Goal: Task Accomplishment & Management: Use online tool/utility

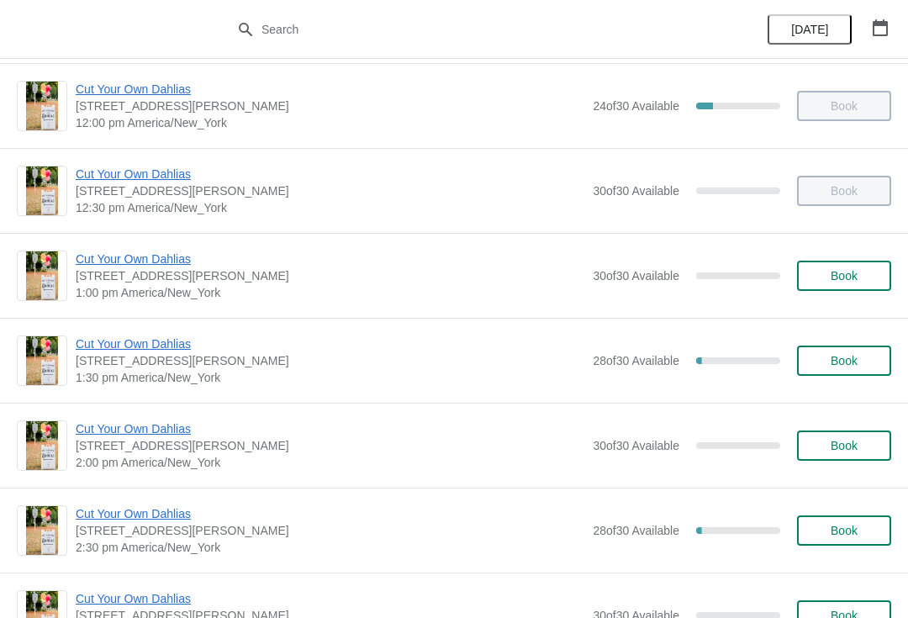
scroll to position [689, 0]
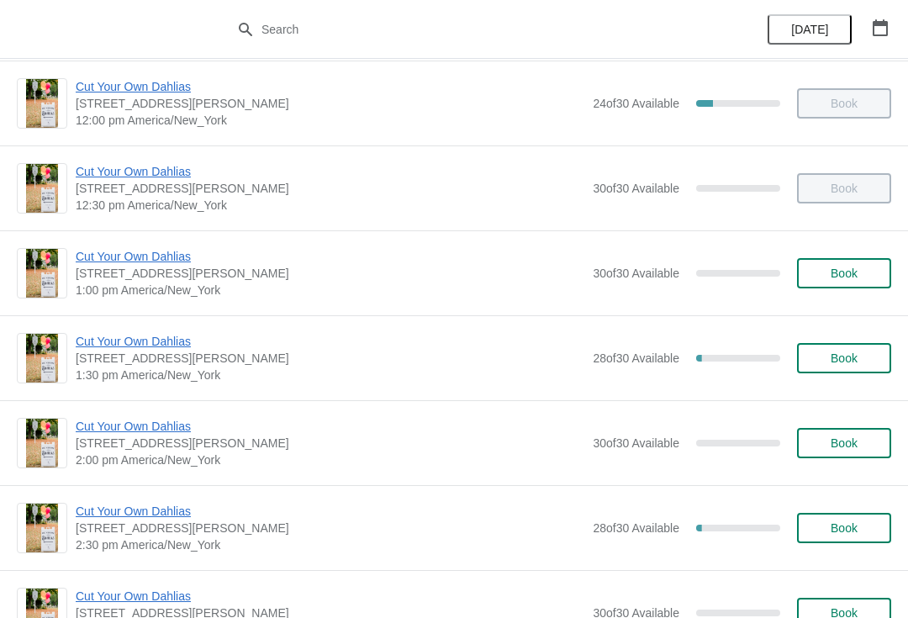
click at [156, 335] on span "Cut Your Own Dahlias" at bounding box center [330, 341] width 509 height 17
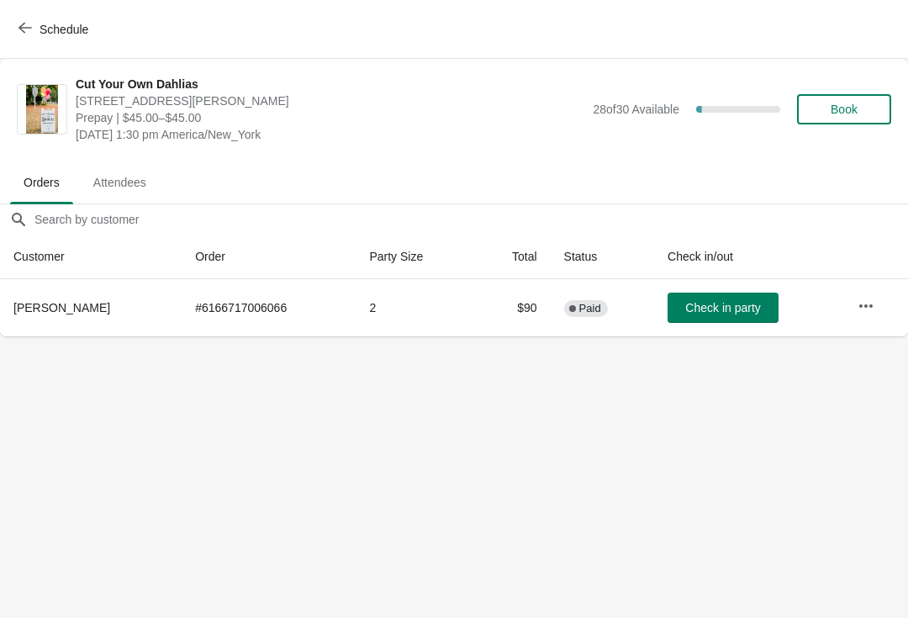
click at [723, 302] on span "Check in party" at bounding box center [722, 307] width 75 height 13
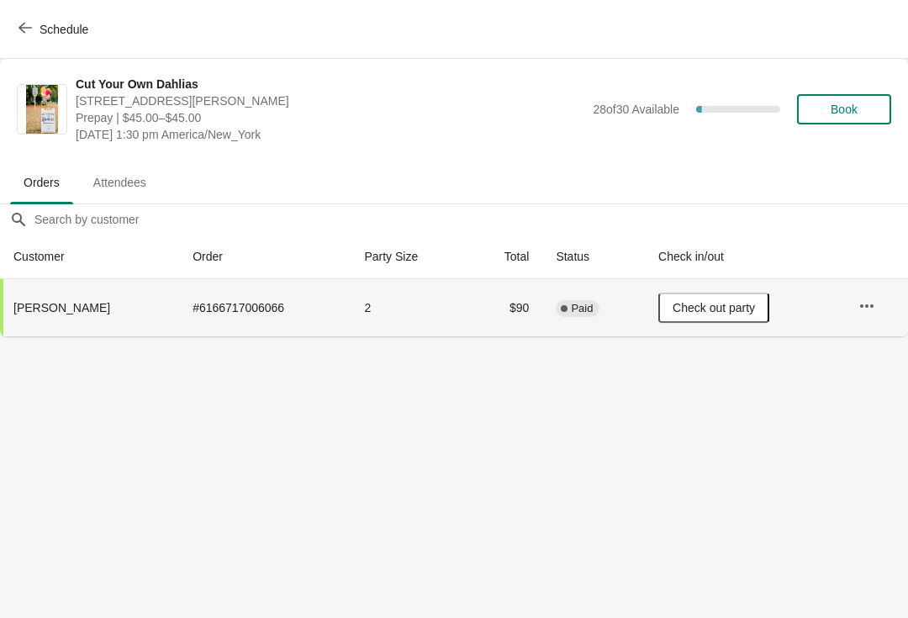
click at [730, 310] on span "Check out party" at bounding box center [714, 307] width 82 height 13
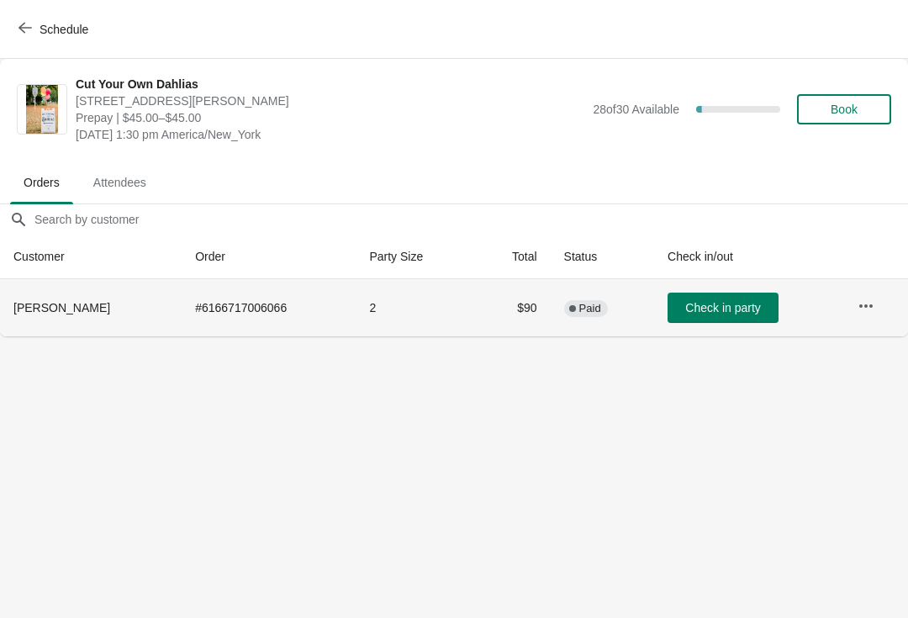
click at [721, 293] on button "Check in party" at bounding box center [723, 308] width 111 height 30
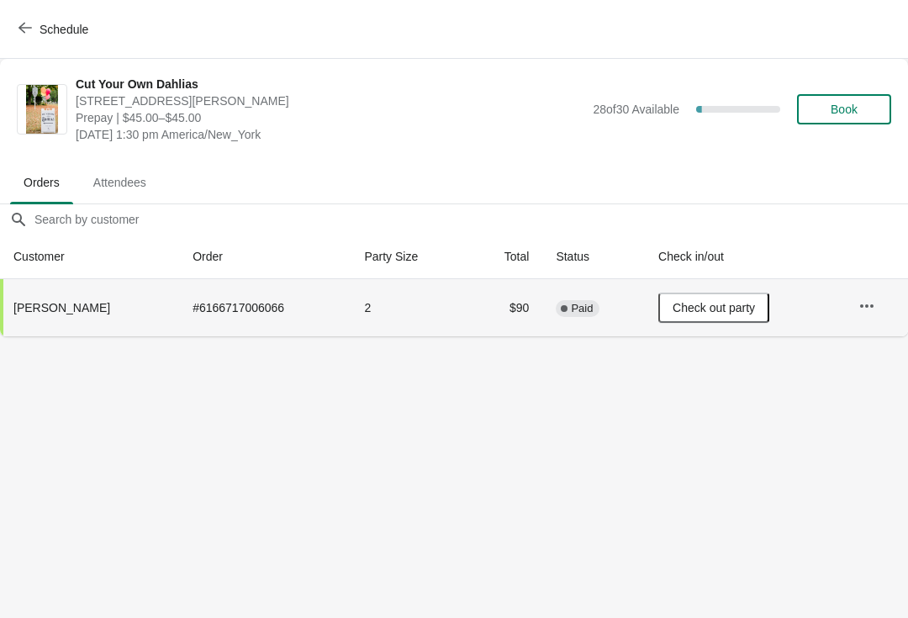
click at [29, 30] on icon "button" at bounding box center [24, 27] width 13 height 13
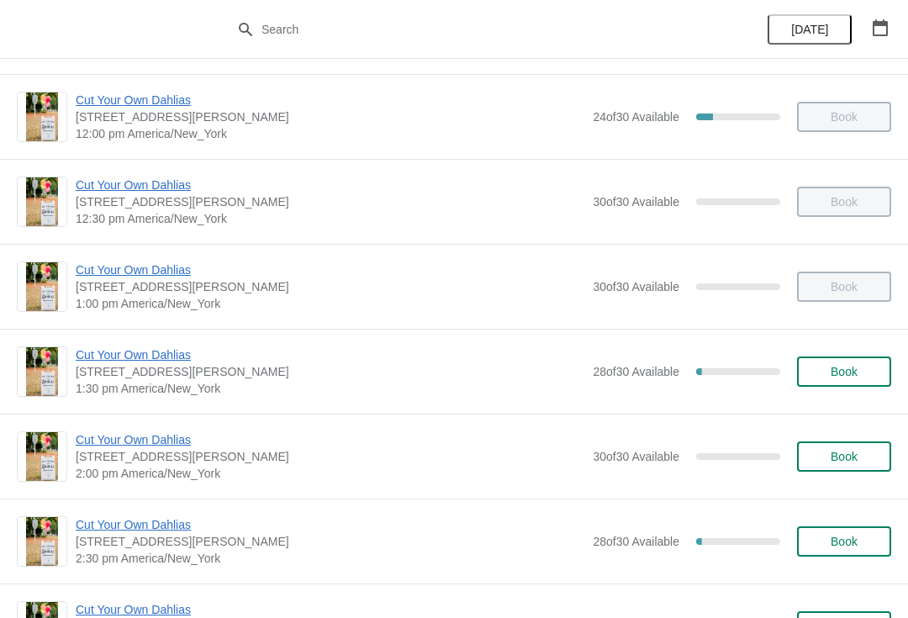
scroll to position [683, 0]
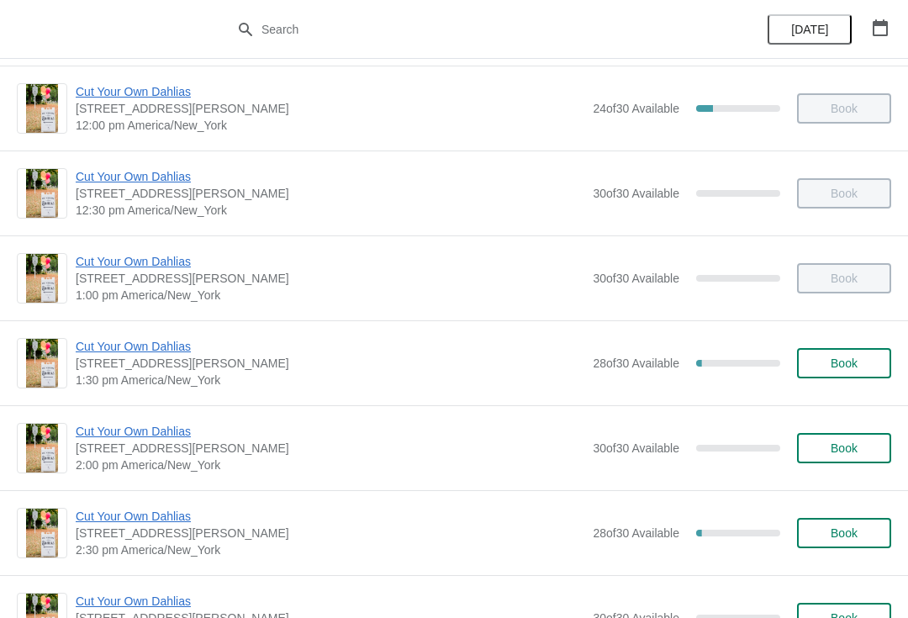
click at [172, 354] on span "Cut Your Own Dahlias" at bounding box center [330, 346] width 509 height 17
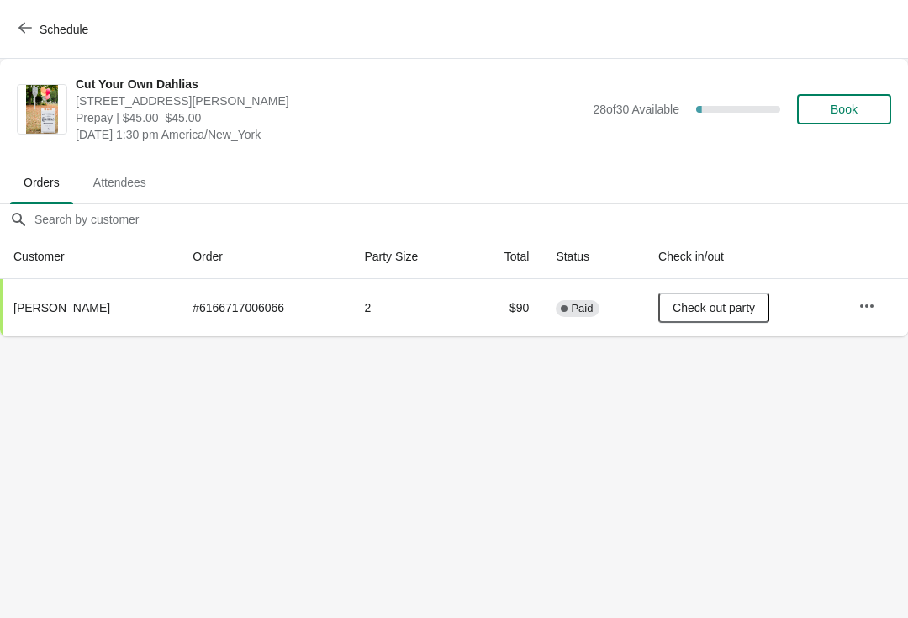
scroll to position [0, 0]
click at [12, 30] on button "Schedule" at bounding box center [54, 29] width 93 height 30
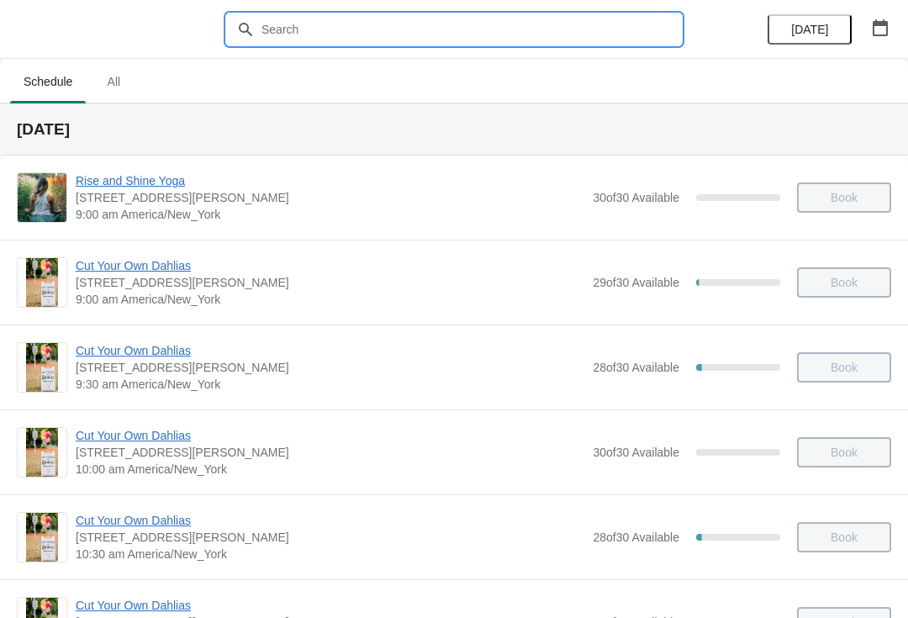
click at [378, 34] on input "text" at bounding box center [471, 29] width 420 height 30
click at [879, 27] on icon "button" at bounding box center [880, 27] width 17 height 17
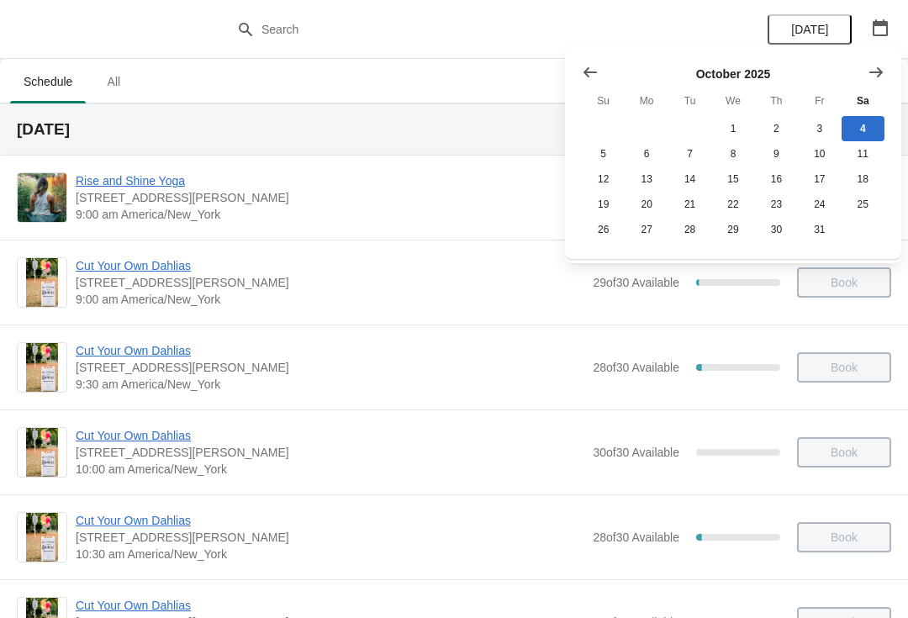
click at [581, 79] on button "Show previous month, September 2025" at bounding box center [590, 72] width 30 height 30
click at [863, 204] on button "27" at bounding box center [863, 204] width 43 height 25
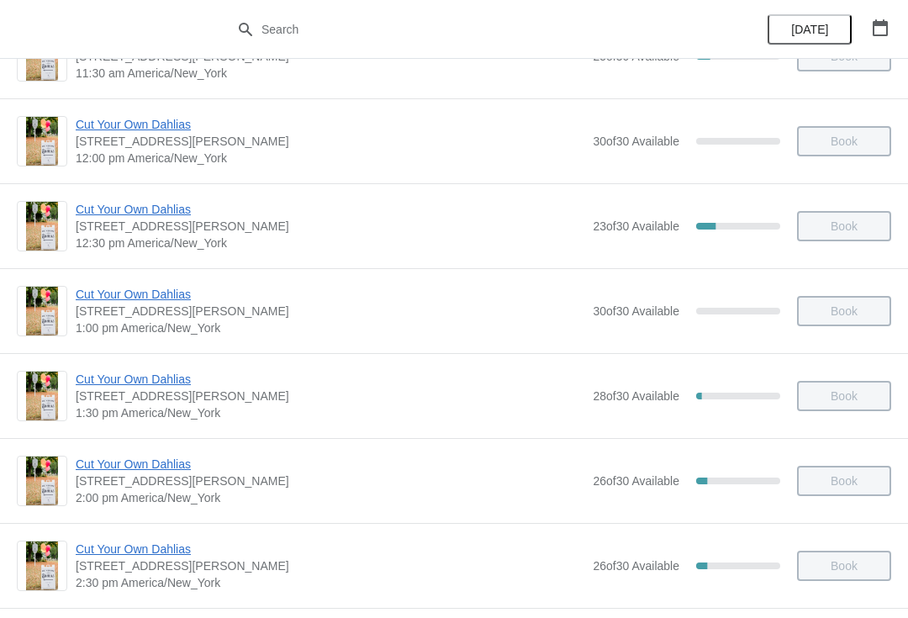
scroll to position [652, 0]
click at [167, 397] on span "[STREET_ADDRESS][PERSON_NAME]" at bounding box center [330, 395] width 509 height 17
click at [170, 383] on span "Cut Your Own Dahlias" at bounding box center [330, 378] width 509 height 17
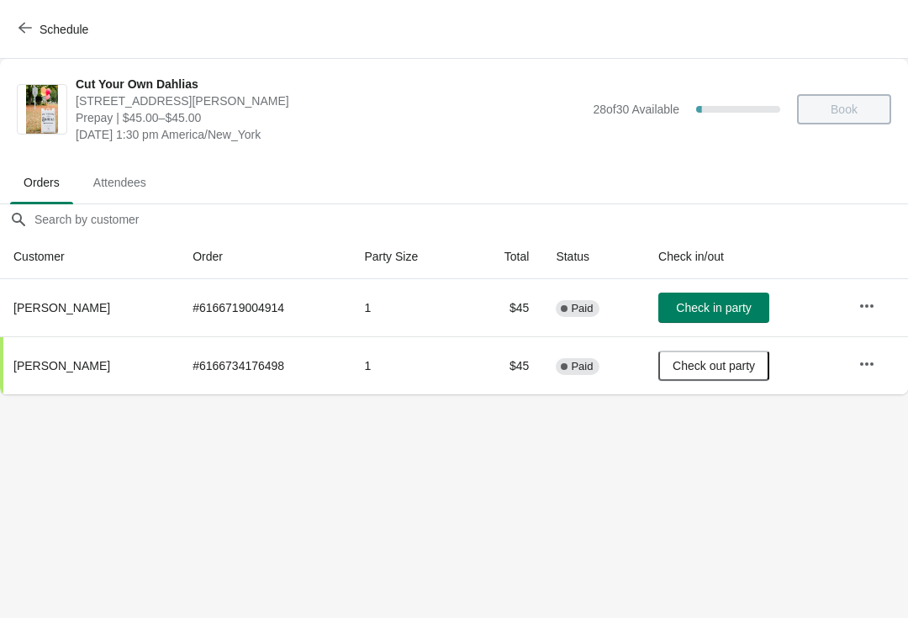
click at [724, 304] on span "Check in party" at bounding box center [713, 307] width 75 height 13
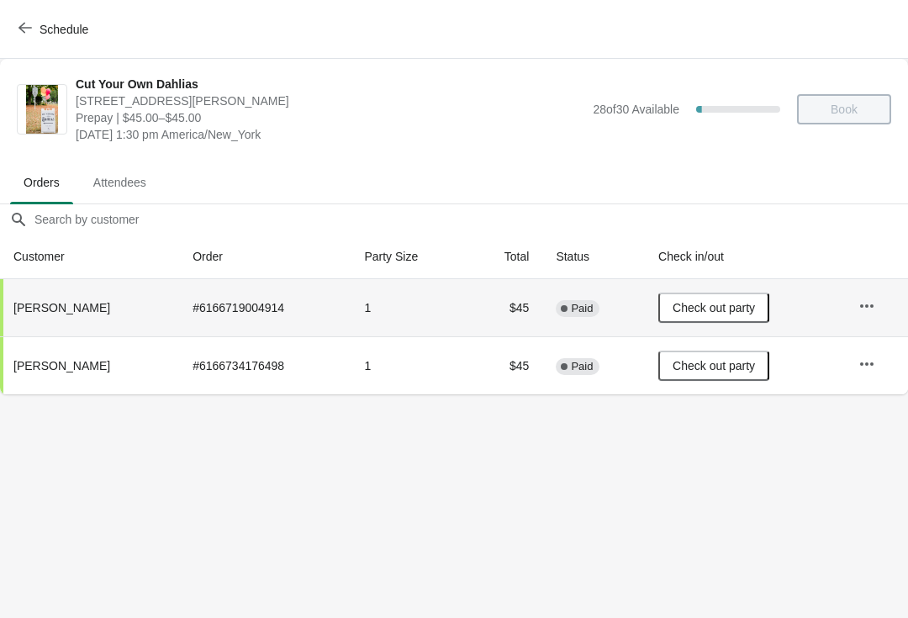
click at [33, 34] on span "Schedule" at bounding box center [55, 29] width 66 height 16
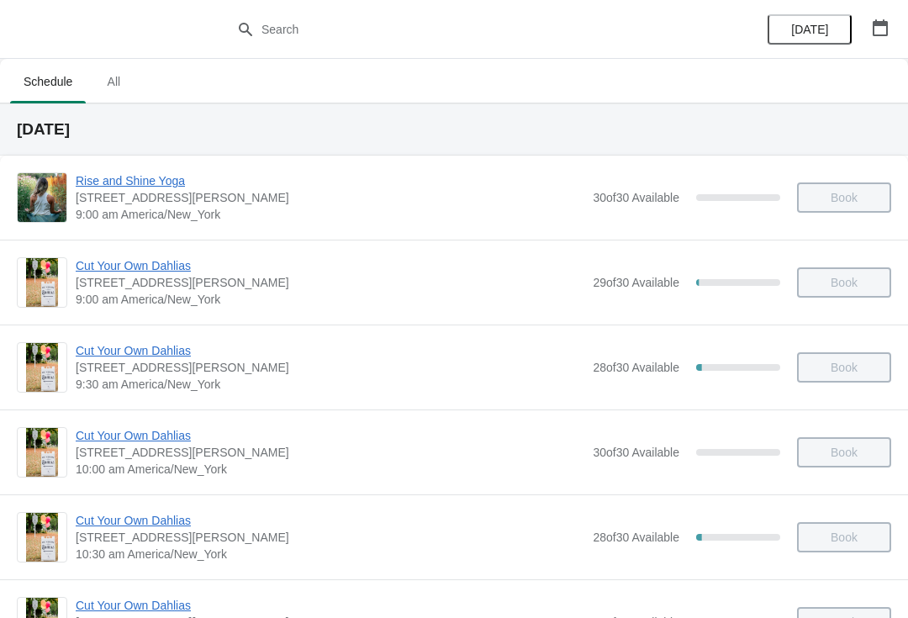
click at [821, 24] on span "[DATE]" at bounding box center [809, 29] width 37 height 13
